Goal: Navigation & Orientation: Understand site structure

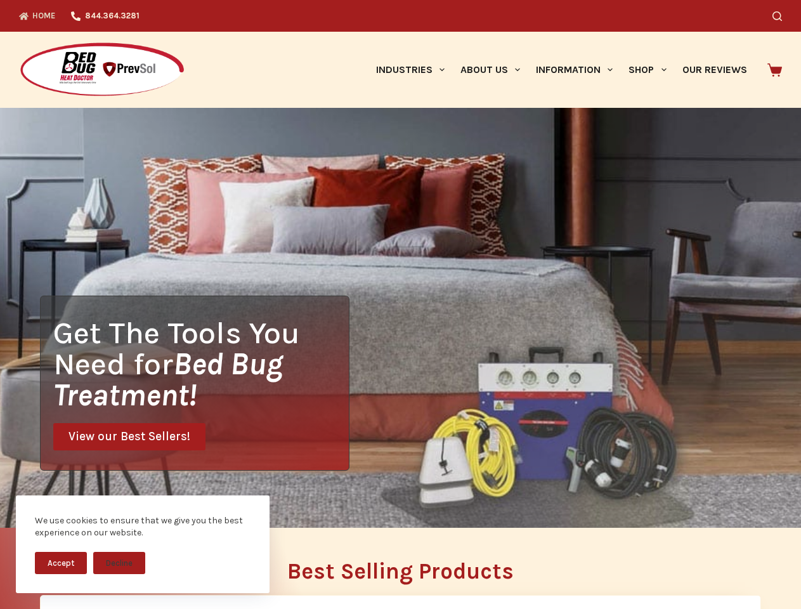
click at [400, 305] on div "Get The Tools You Need for Bed Bug Treatment! View our Best Sellers!" at bounding box center [400, 318] width 801 height 420
click at [61, 563] on button "Accept" at bounding box center [61, 563] width 52 height 22
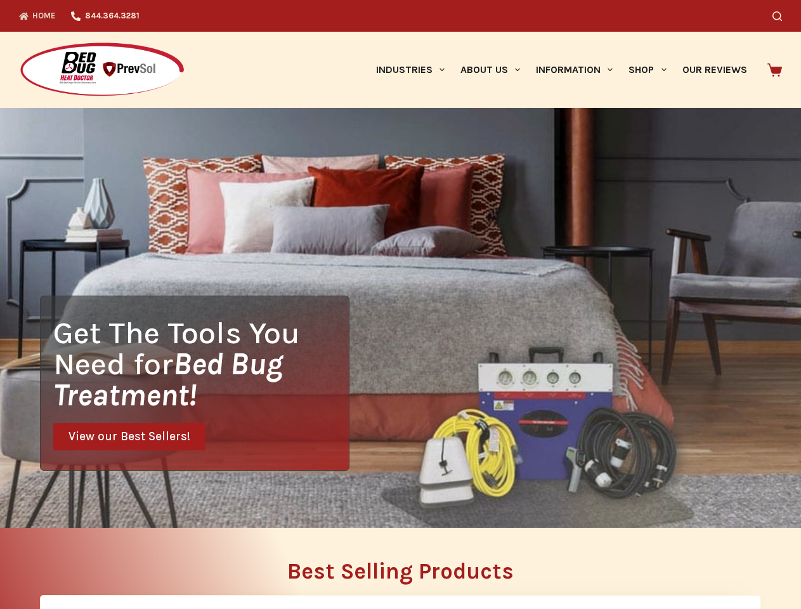
click at [119, 563] on button "Decline" at bounding box center [119, 572] width 52 height 22
click at [782, 16] on icon "Search" at bounding box center [778, 16] width 10 height 10
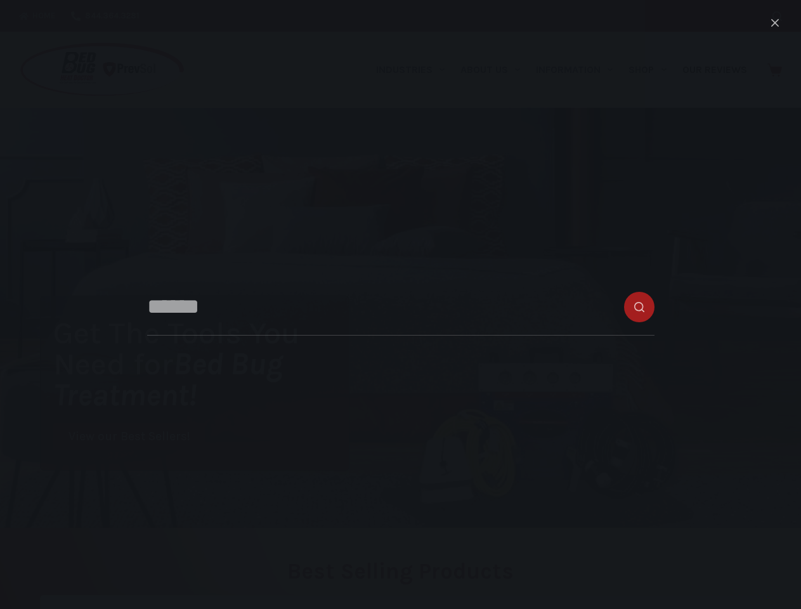
click at [415, 70] on link "Industries" at bounding box center [410, 70] width 84 height 76
click at [495, 70] on link "About Us" at bounding box center [489, 70] width 75 height 76
click at [580, 70] on link "Information" at bounding box center [574, 70] width 93 height 76
click at [653, 70] on link "Shop" at bounding box center [647, 70] width 53 height 76
